Goal: Information Seeking & Learning: Learn about a topic

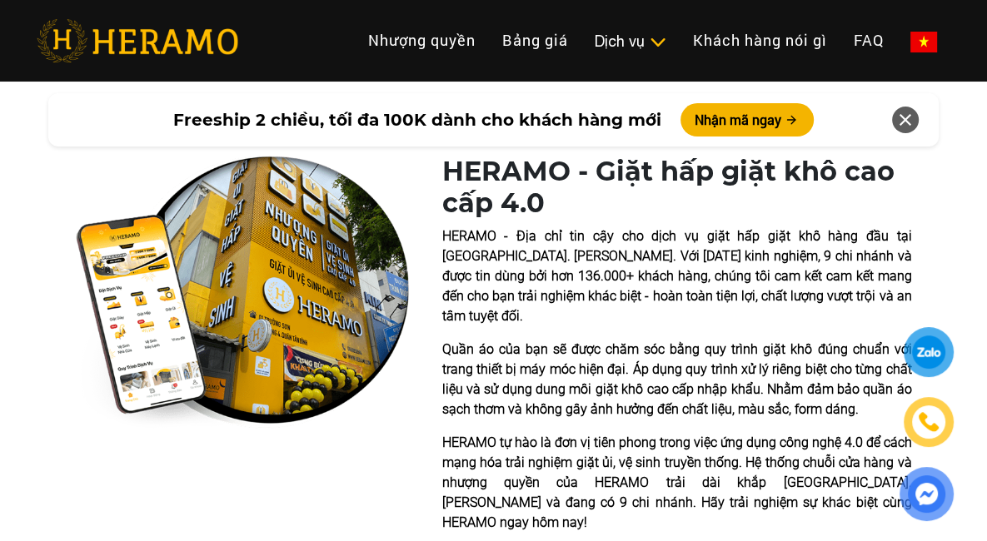
scroll to position [333, 0]
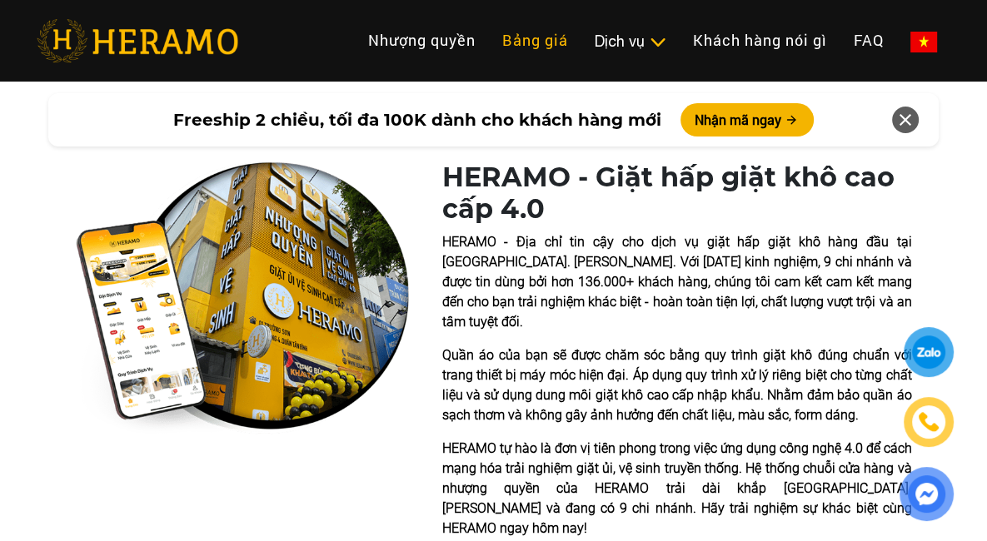
click at [529, 39] on link "Bảng giá" at bounding box center [535, 40] width 92 height 36
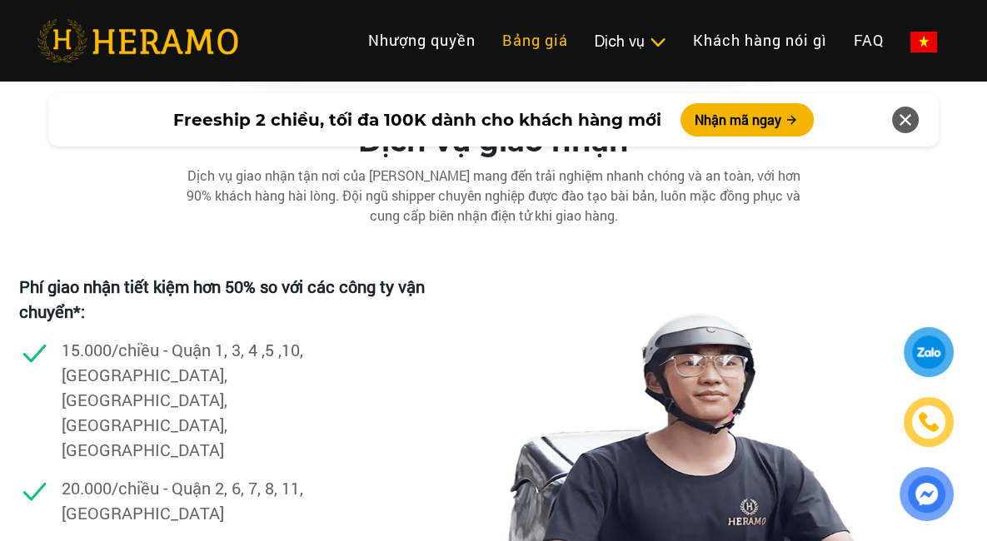
scroll to position [2986, 0]
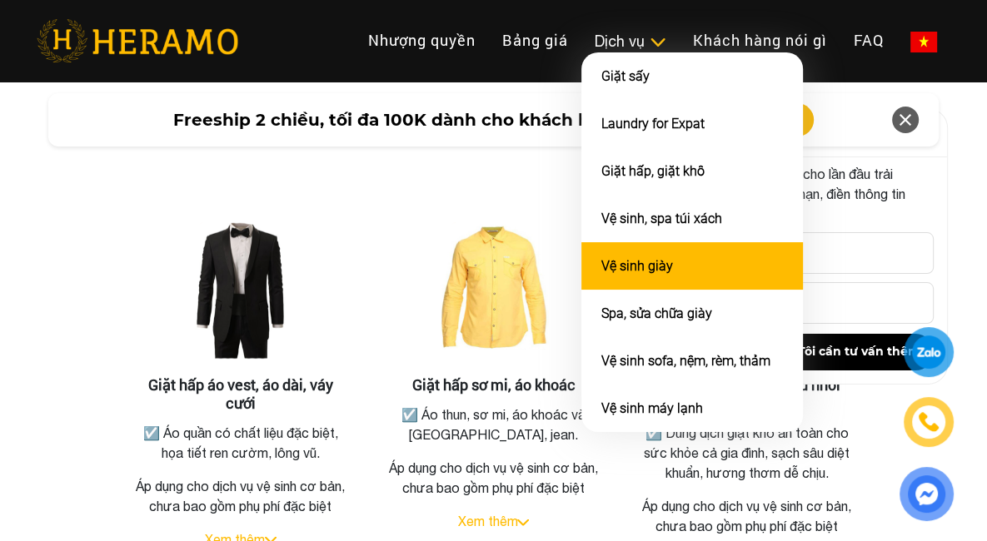
click at [647, 253] on li "Vệ sinh giày" at bounding box center [691, 265] width 221 height 47
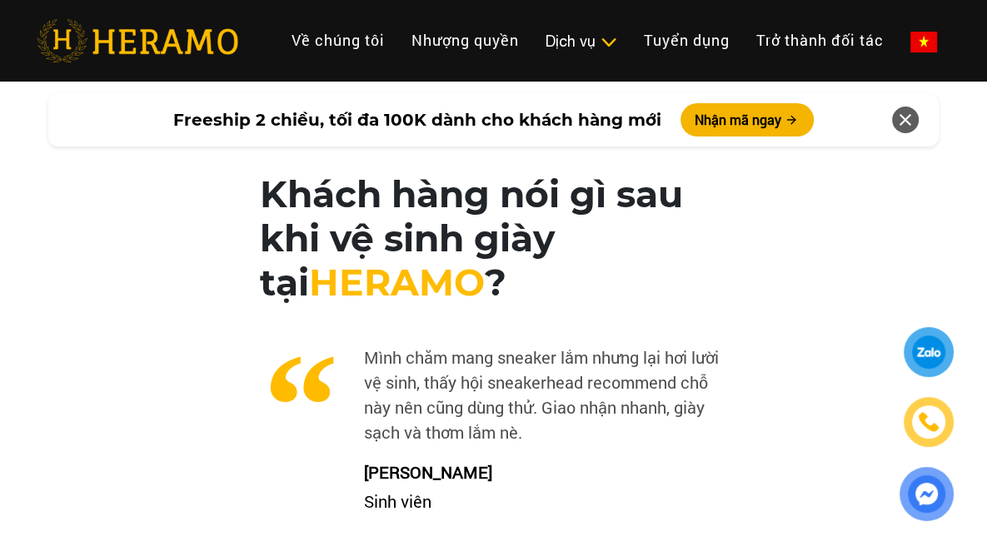
scroll to position [4163, 0]
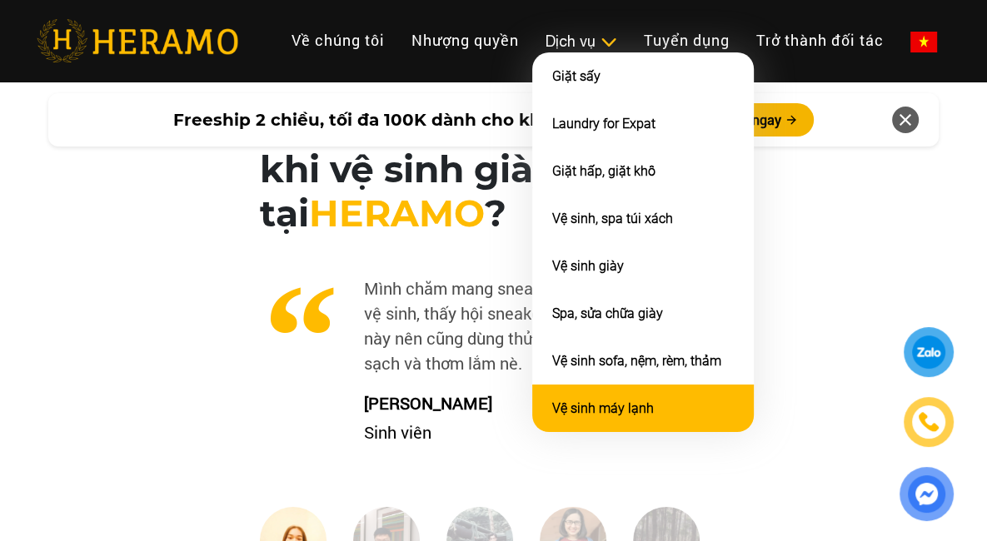
click at [618, 390] on li "Vệ sinh máy lạnh" at bounding box center [642, 408] width 221 height 47
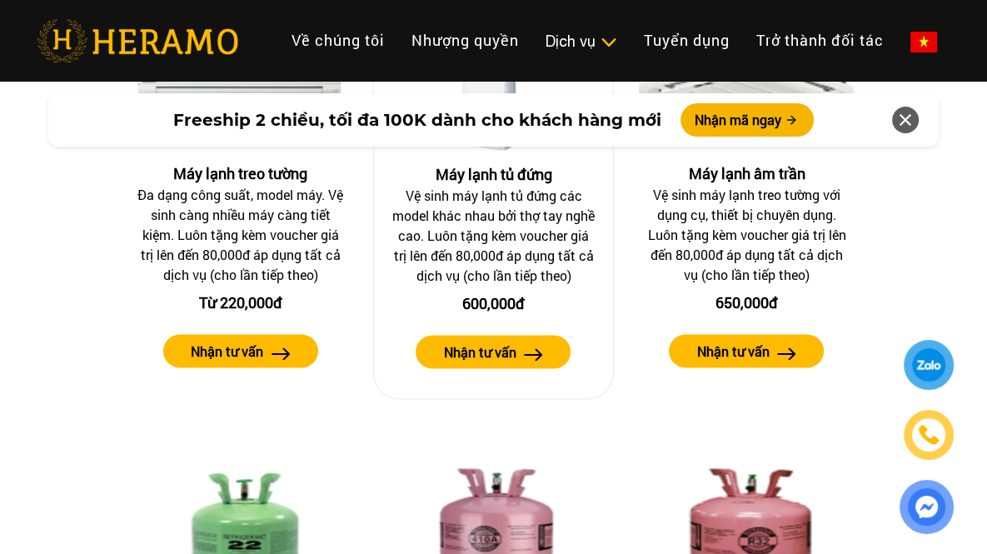
scroll to position [1915, 0]
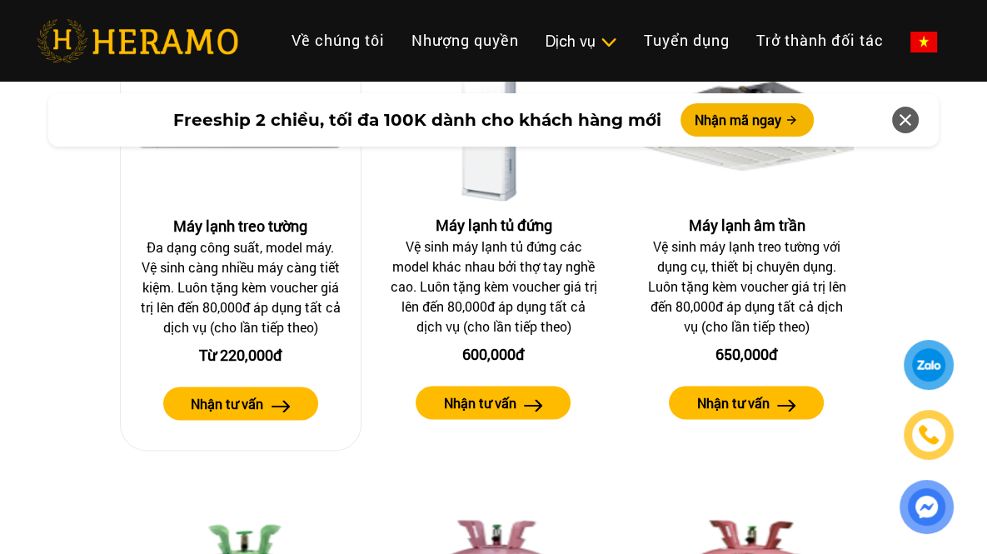
click at [194, 394] on label "Nhận tư vấn" at bounding box center [227, 404] width 72 height 20
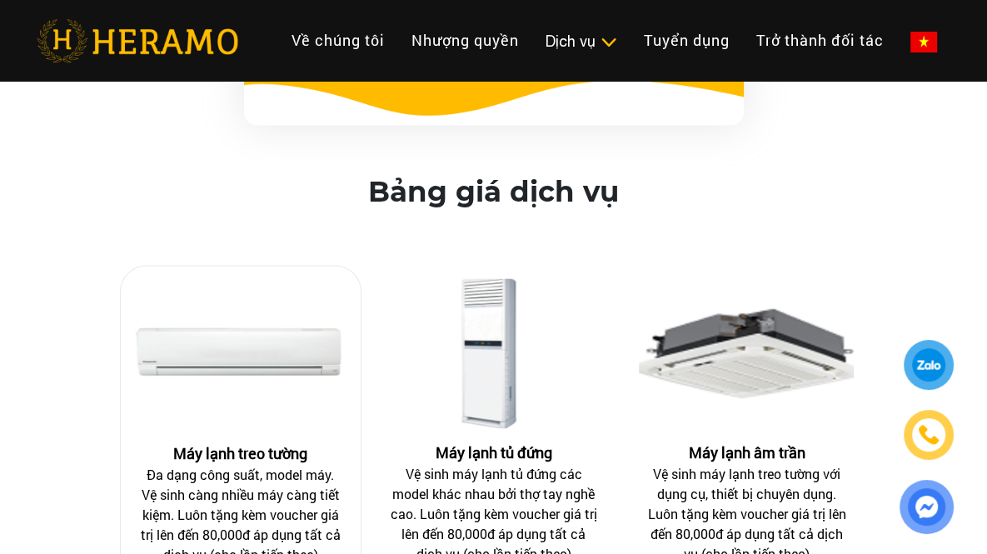
scroll to position [1582, 0]
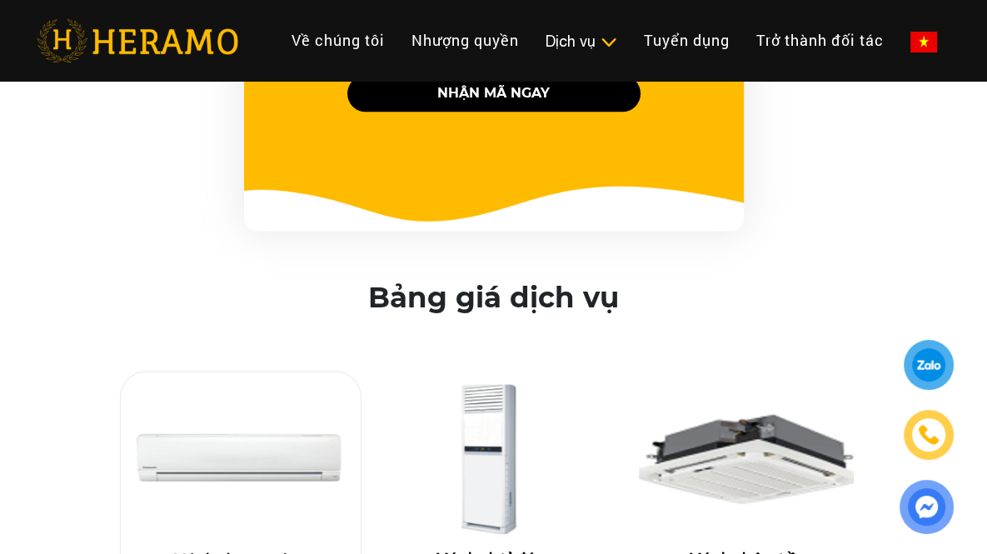
click at [151, 452] on img at bounding box center [240, 460] width 213 height 150
